Goal: Information Seeking & Learning: Learn about a topic

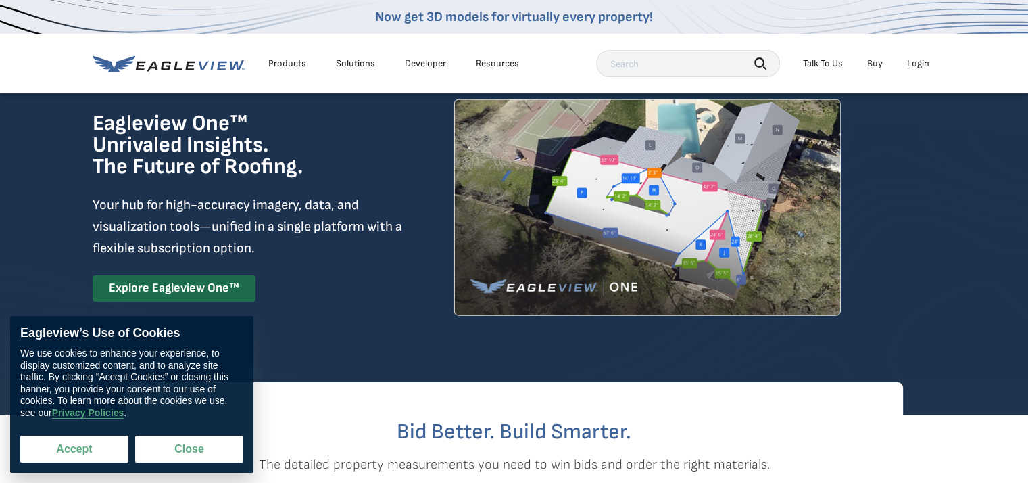
click at [97, 452] on button "Accept" at bounding box center [74, 448] width 108 height 27
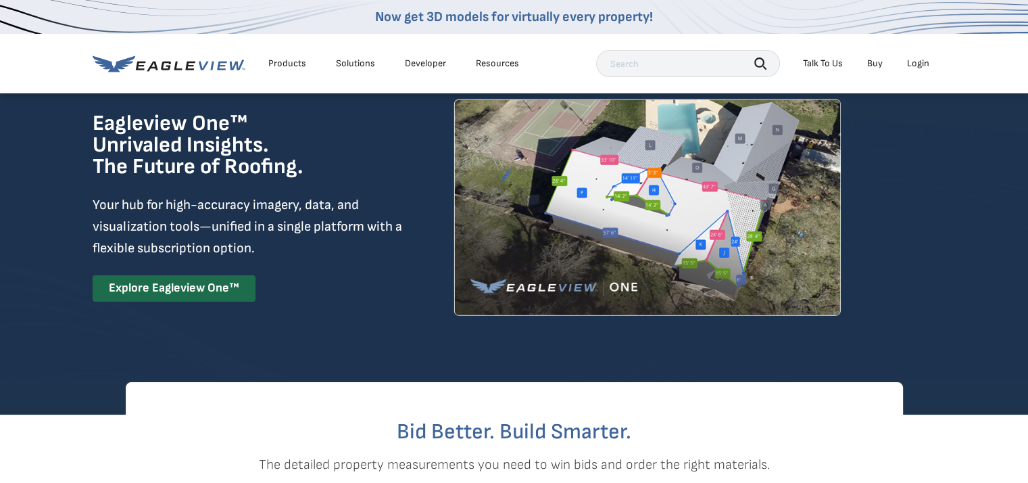
checkbox input "true"
click at [209, 290] on link "Explore Eagleview One™" at bounding box center [174, 288] width 163 height 26
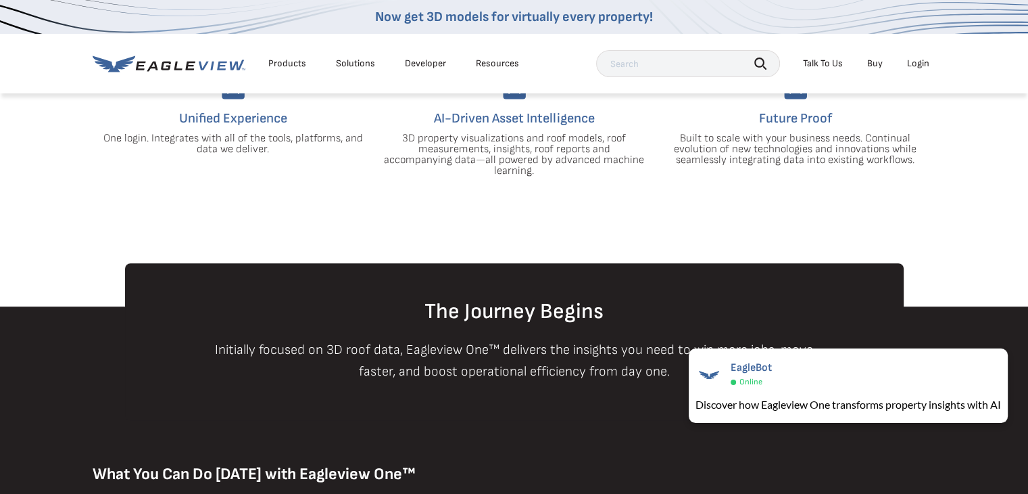
scroll to position [494, 0]
